Goal: Find specific page/section: Find specific page/section

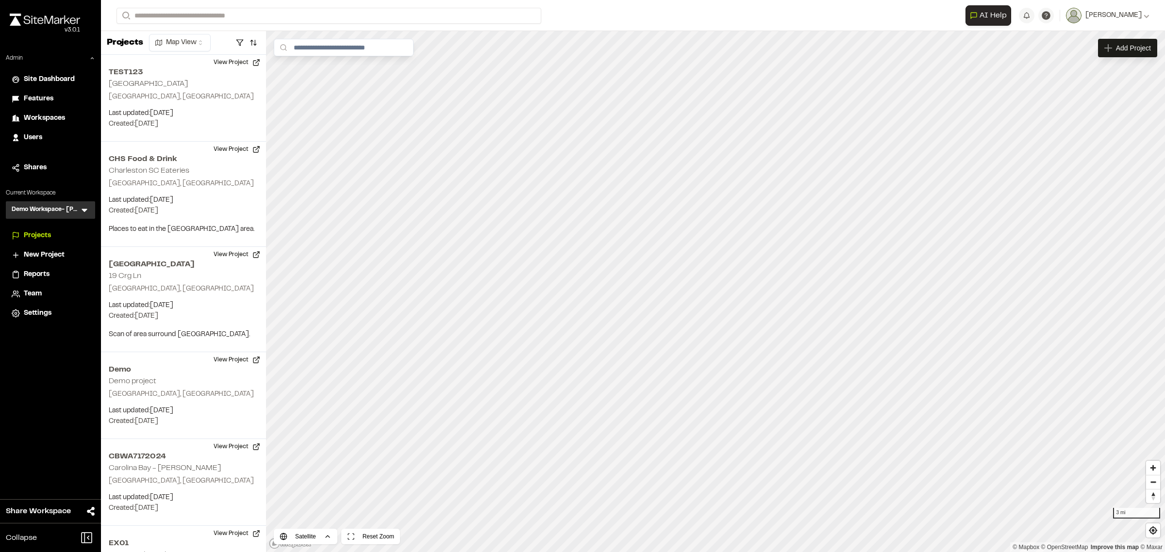
click at [51, 135] on div "Users" at bounding box center [57, 138] width 66 height 11
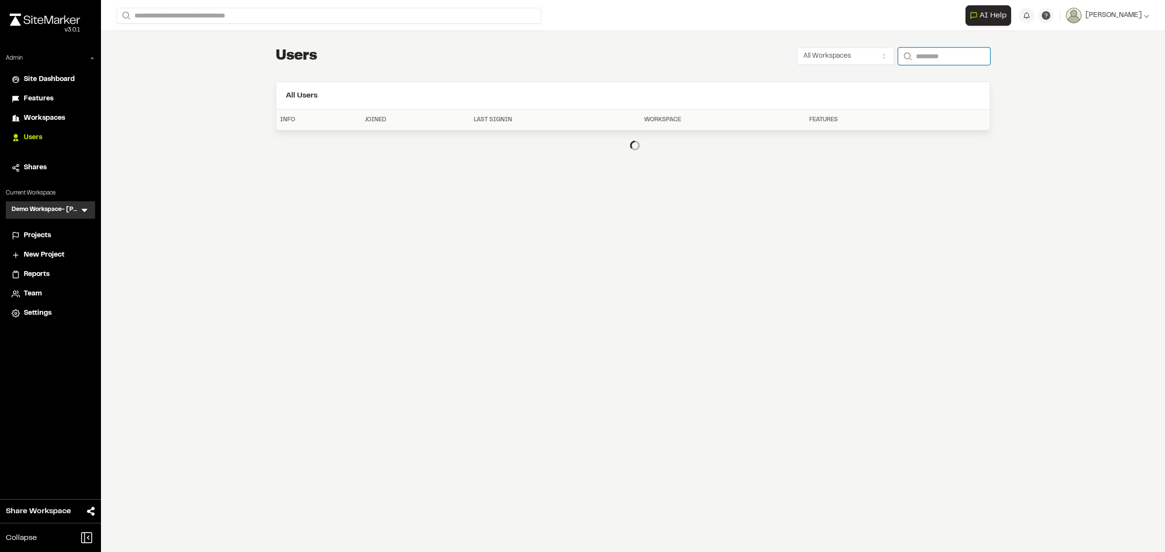
click at [923, 57] on input "Search" at bounding box center [944, 56] width 92 height 17
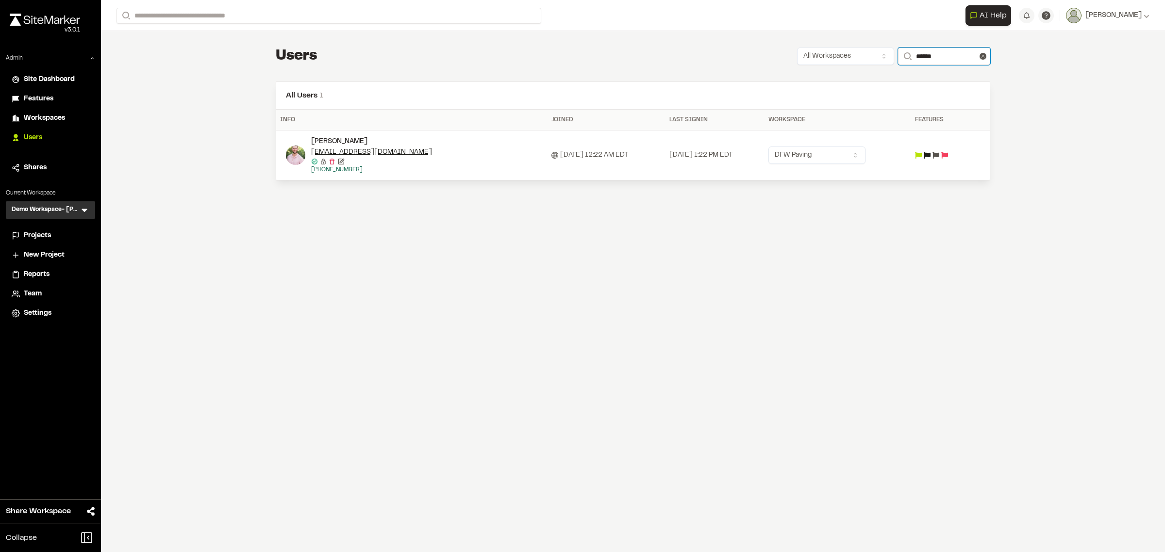
type input "******"
click at [84, 209] on icon at bounding box center [85, 210] width 10 height 10
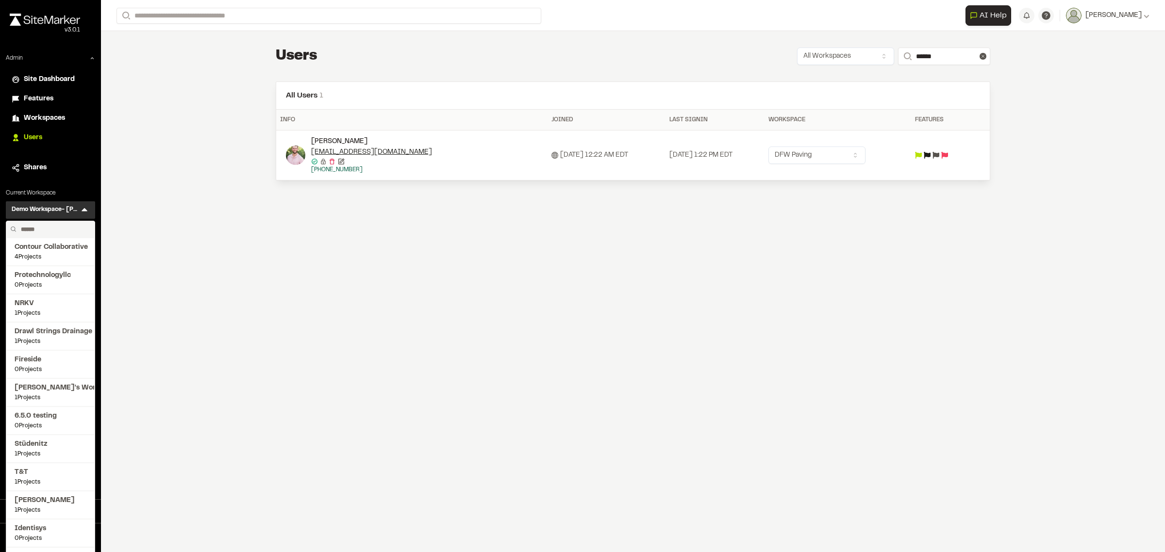
click at [56, 231] on input "text" at bounding box center [54, 229] width 74 height 17
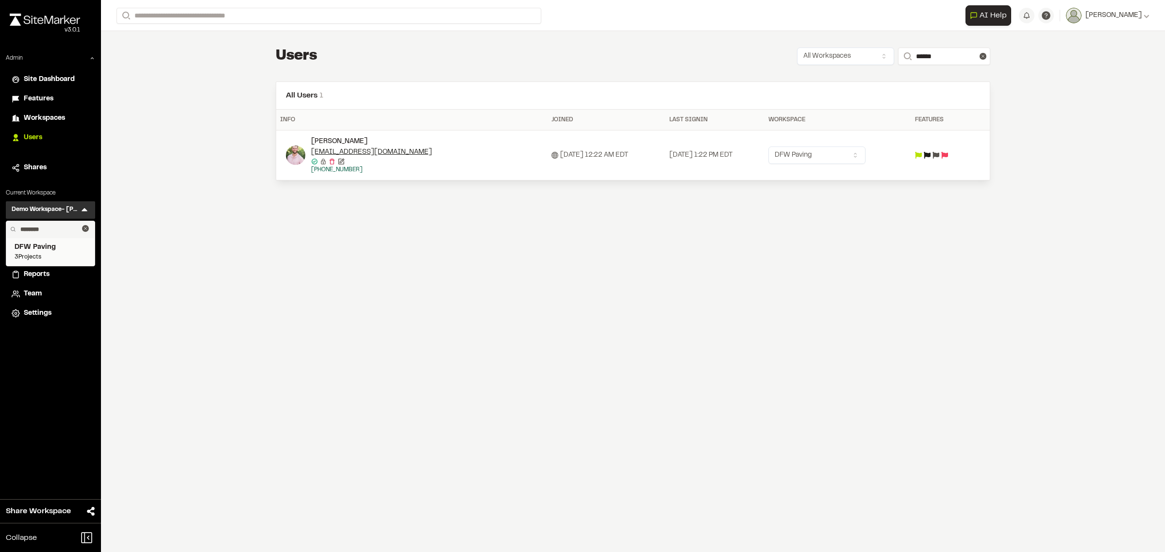
type input "********"
click at [50, 248] on span "DFW Paving" at bounding box center [51, 247] width 72 height 11
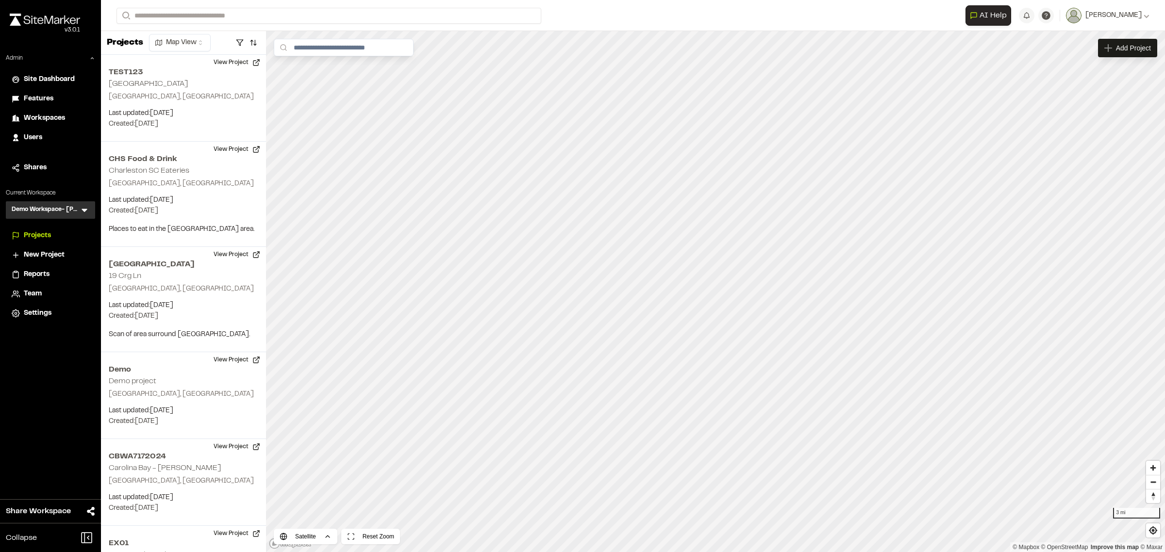
click at [84, 210] on icon at bounding box center [85, 210] width 6 height 3
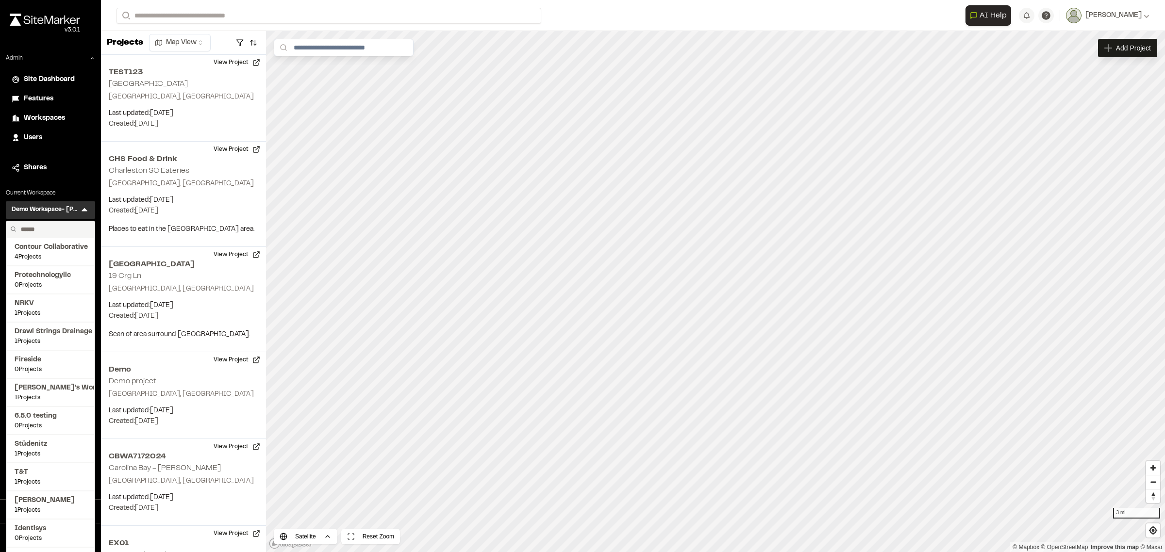
click at [55, 233] on input "text" at bounding box center [54, 229] width 74 height 17
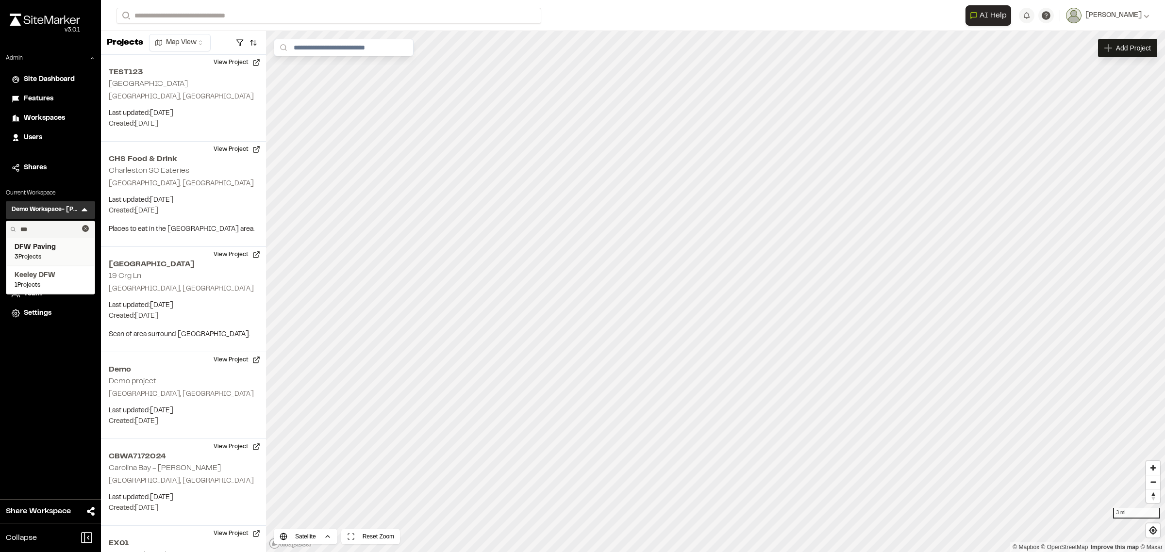
type input "***"
click at [50, 245] on span "DFW Paving" at bounding box center [51, 247] width 72 height 11
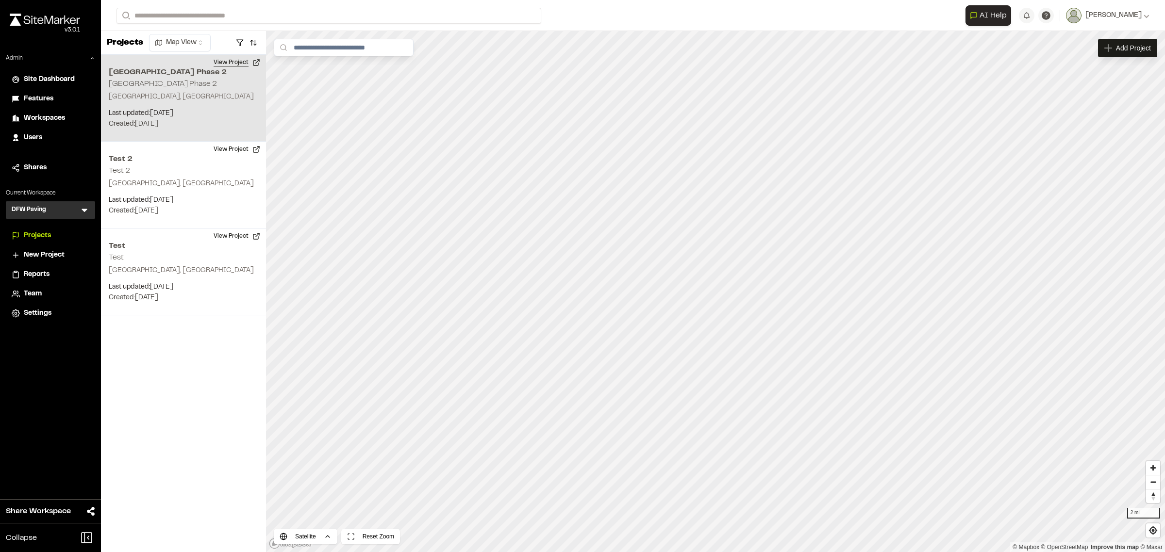
click at [227, 58] on button "View Project" at bounding box center [237, 63] width 58 height 16
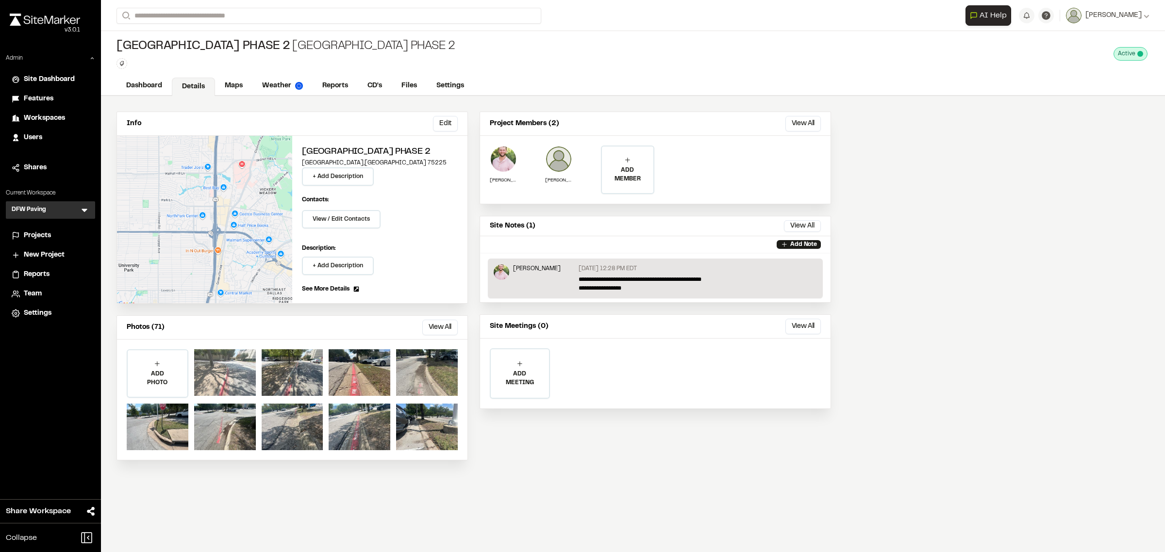
click at [230, 365] on div at bounding box center [225, 372] width 62 height 47
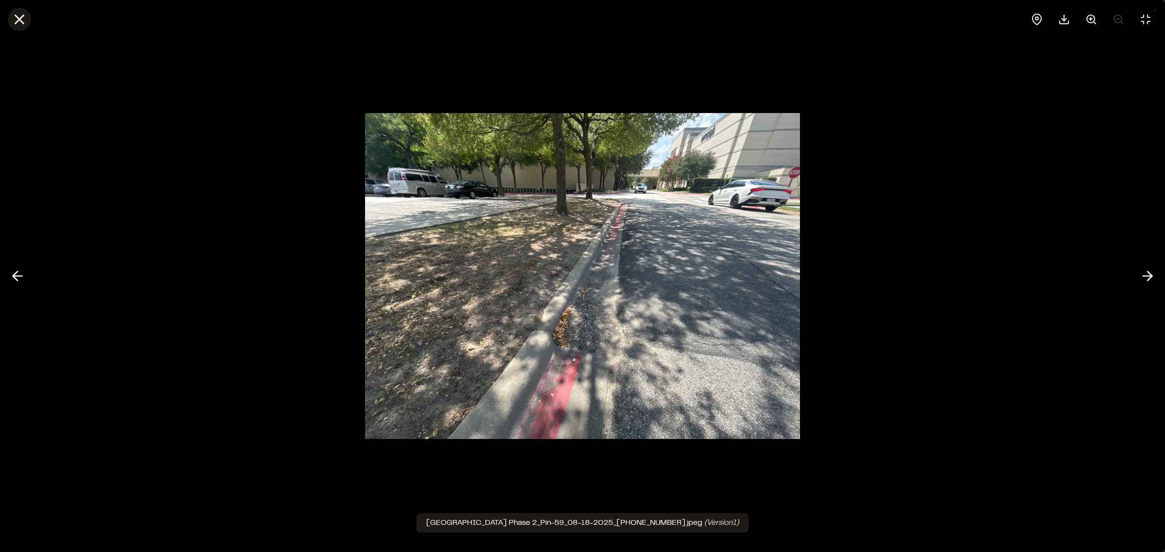
click at [18, 18] on line at bounding box center [20, 20] width 8 height 8
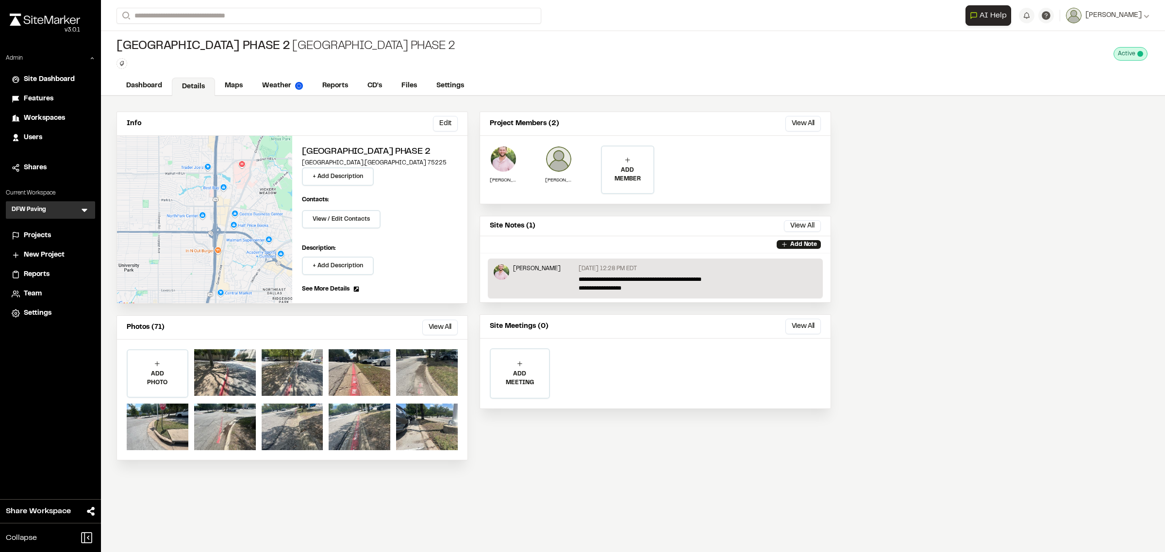
click at [31, 277] on span "Reports" at bounding box center [37, 274] width 26 height 11
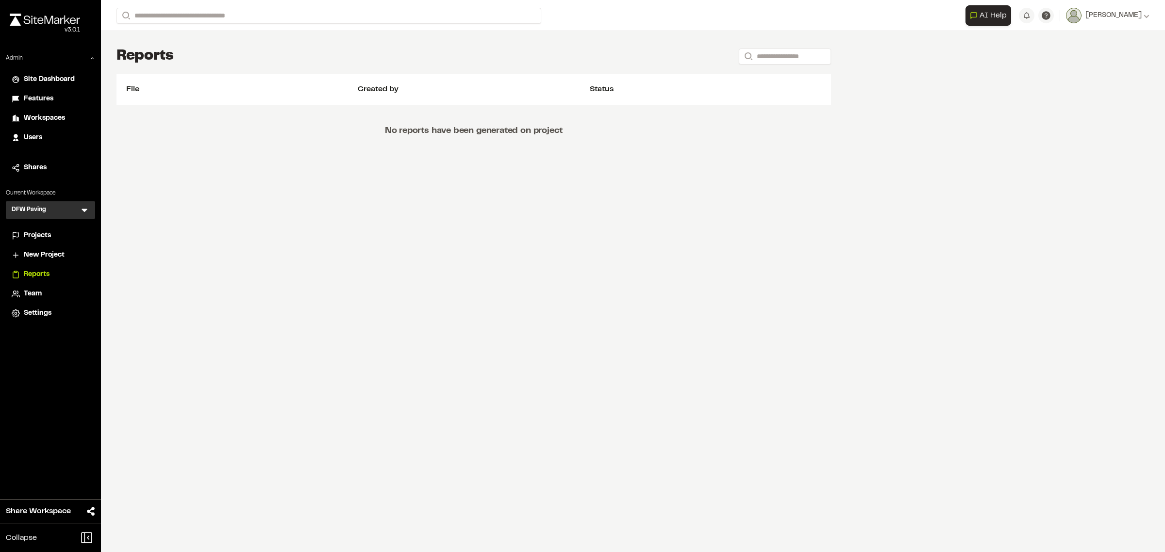
click at [36, 236] on span "Projects" at bounding box center [37, 236] width 27 height 11
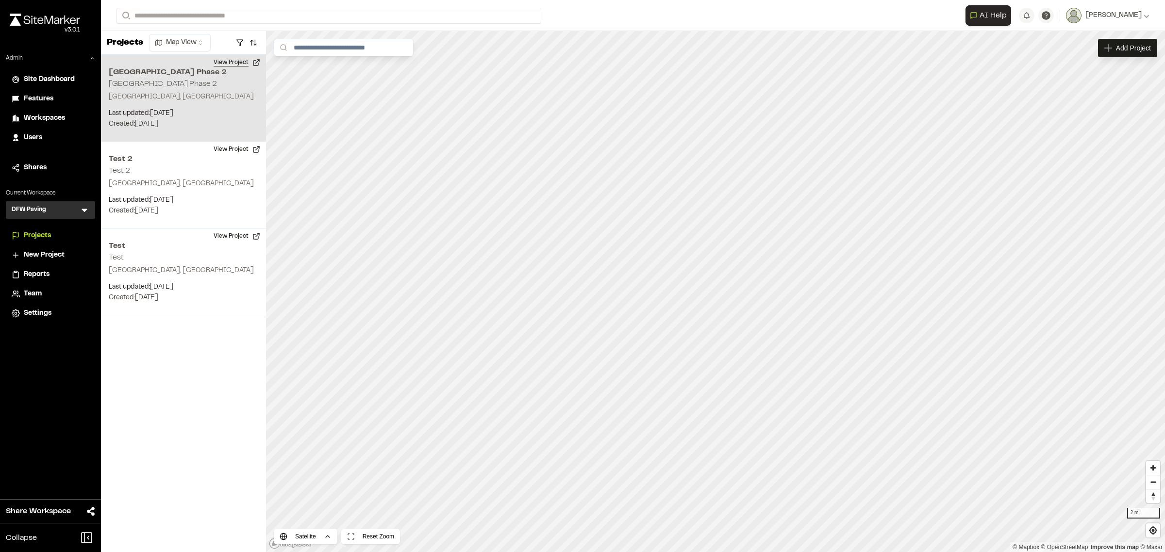
click at [227, 60] on button "View Project" at bounding box center [237, 63] width 58 height 16
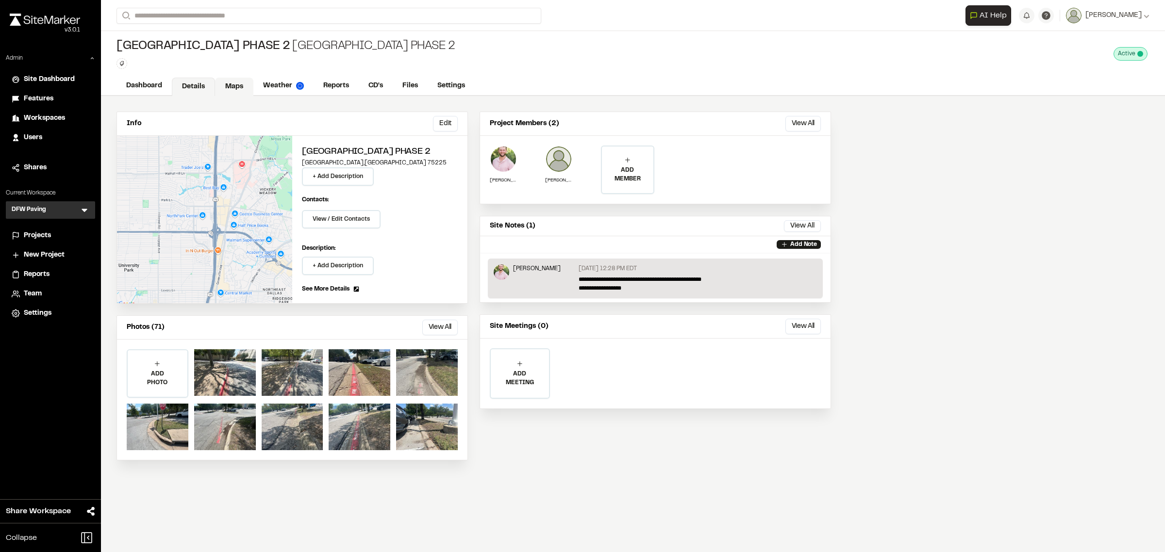
click at [244, 85] on link "Maps" at bounding box center [234, 87] width 38 height 18
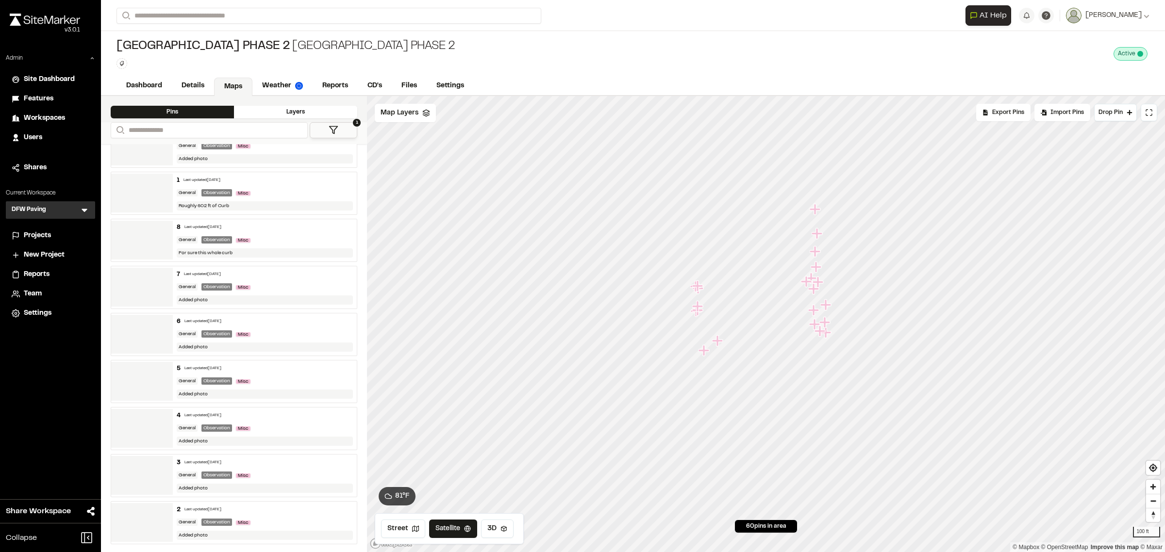
scroll to position [2435, 0]
